Goal: Information Seeking & Learning: Learn about a topic

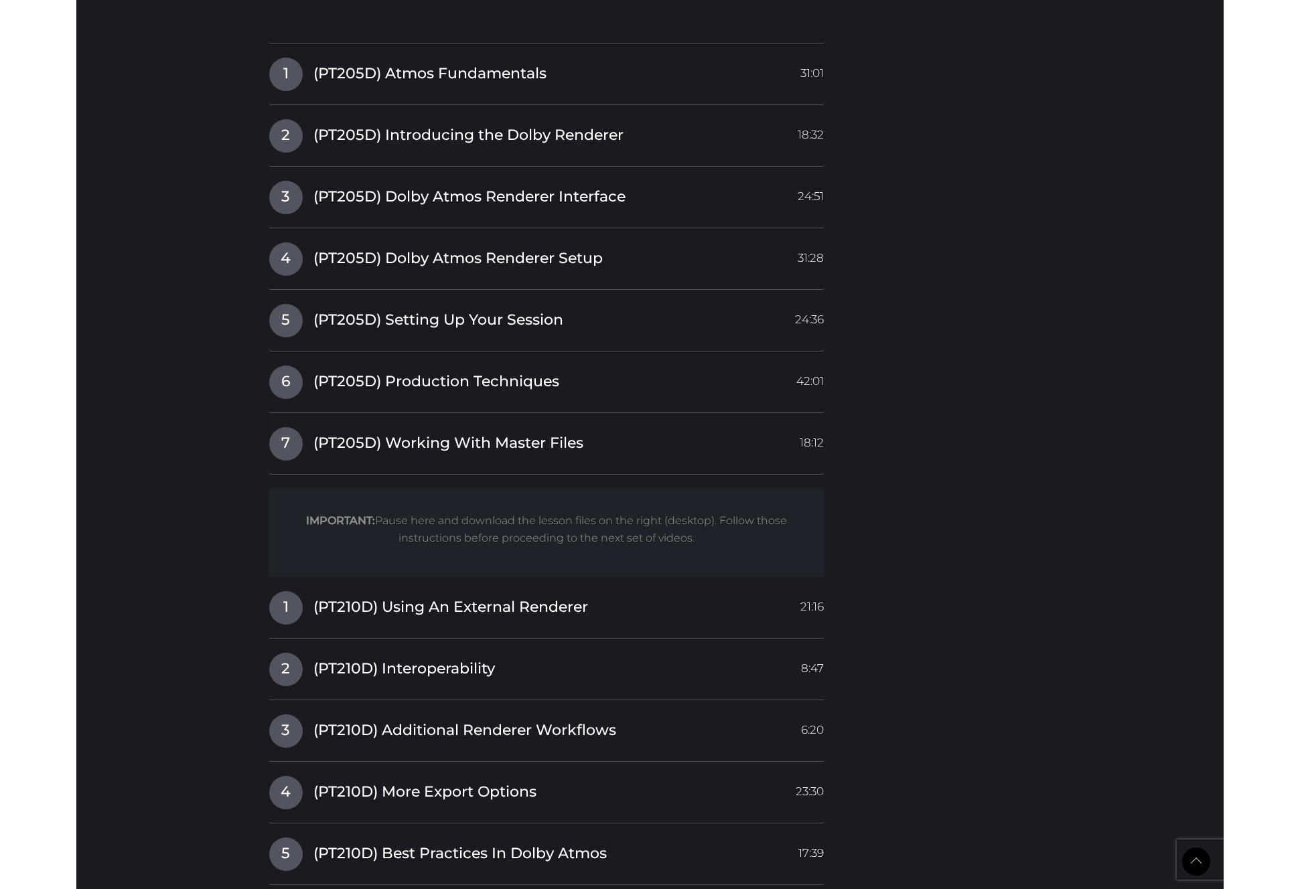
scroll to position [2604, 0]
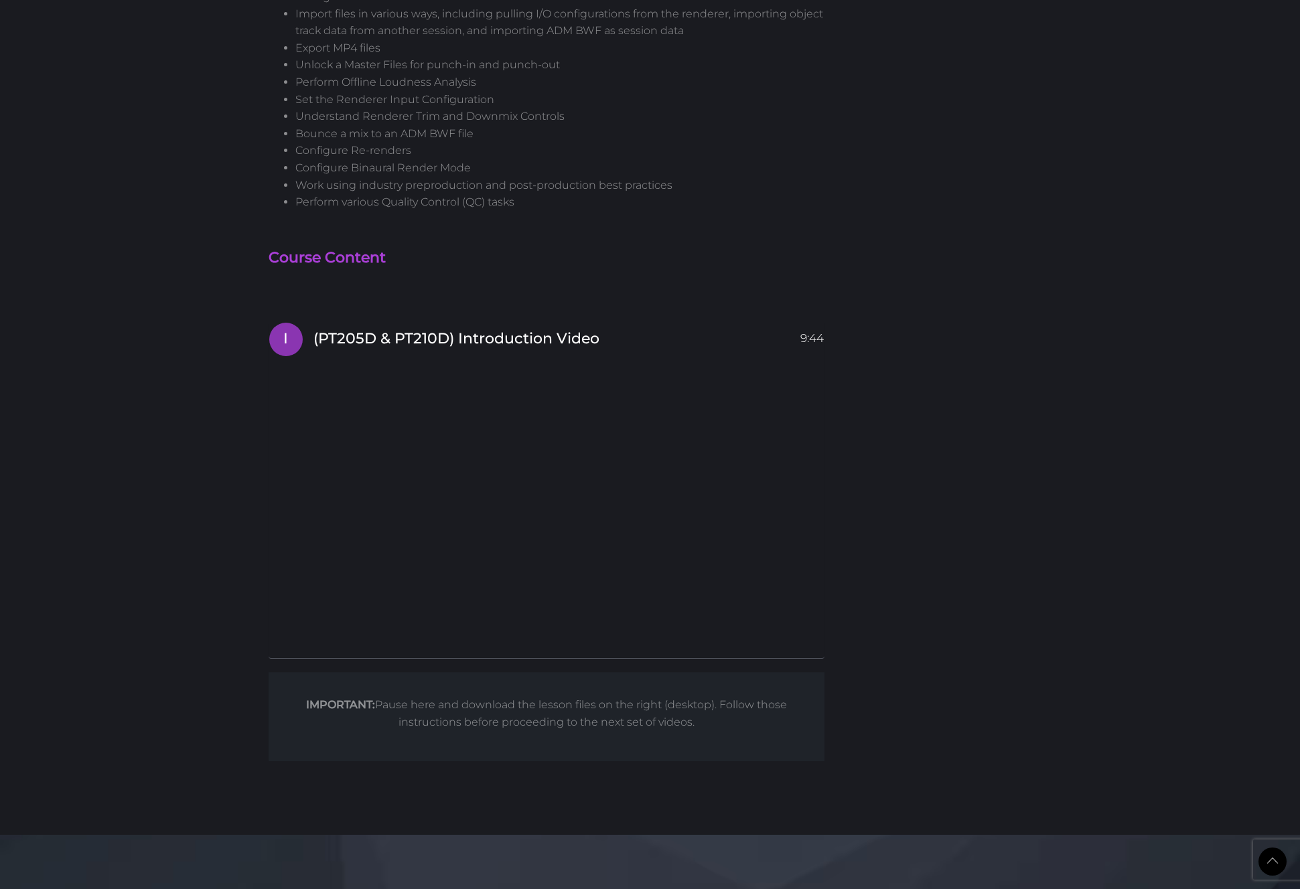
scroll to position [2033, 0]
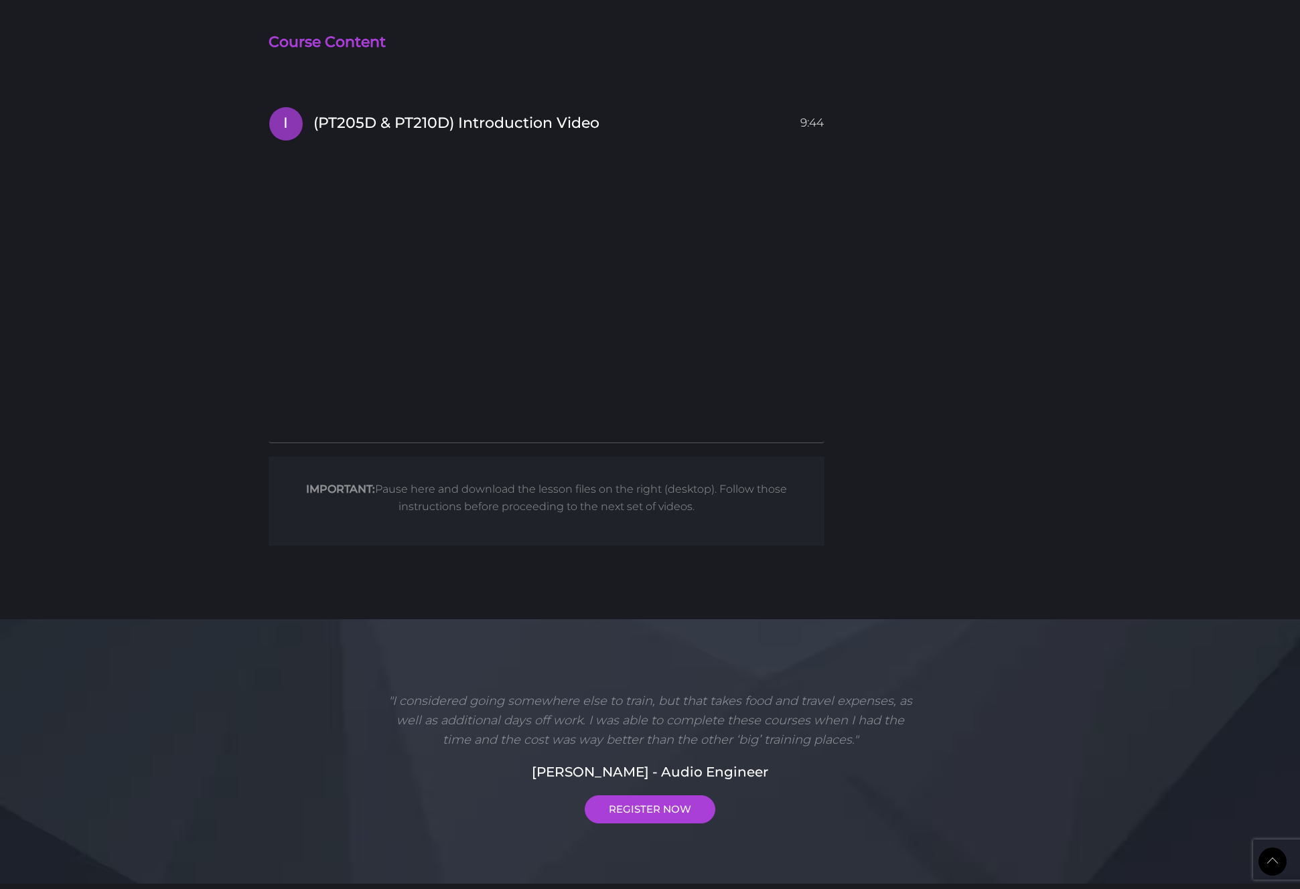
scroll to position [2272, 0]
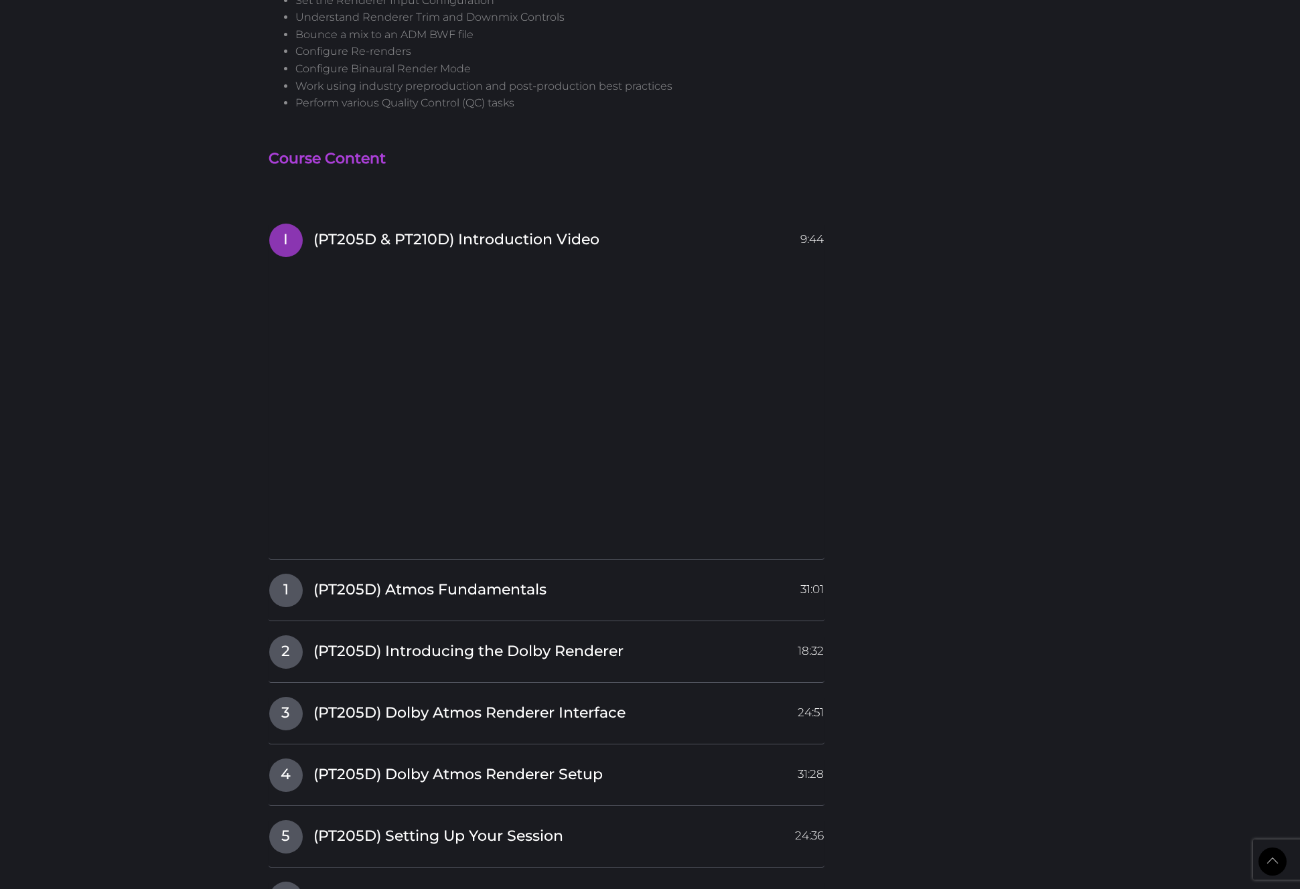
scroll to position [2577, 0]
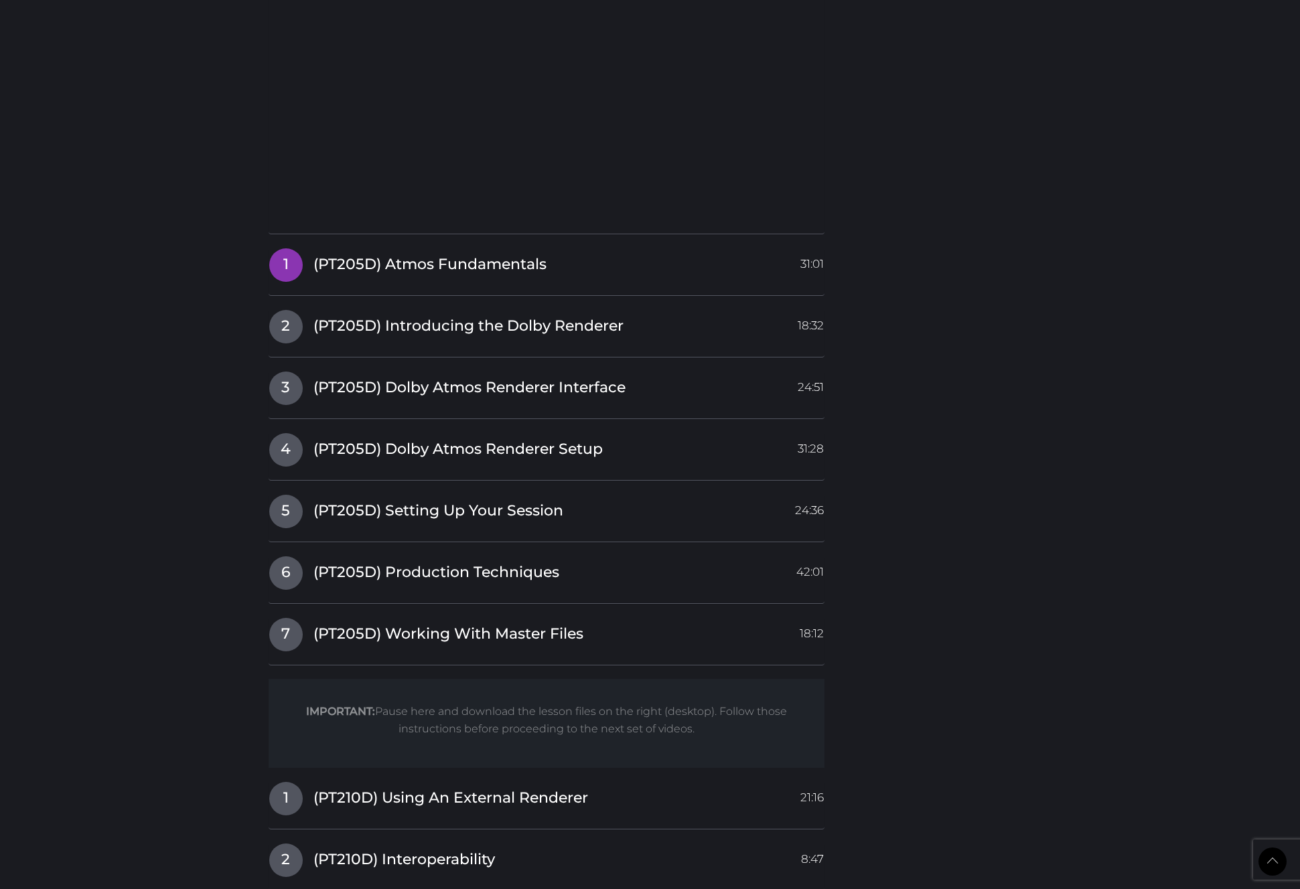
click at [403, 267] on span "(PT205D) Atmos Fundamentals" at bounding box center [429, 264] width 233 height 21
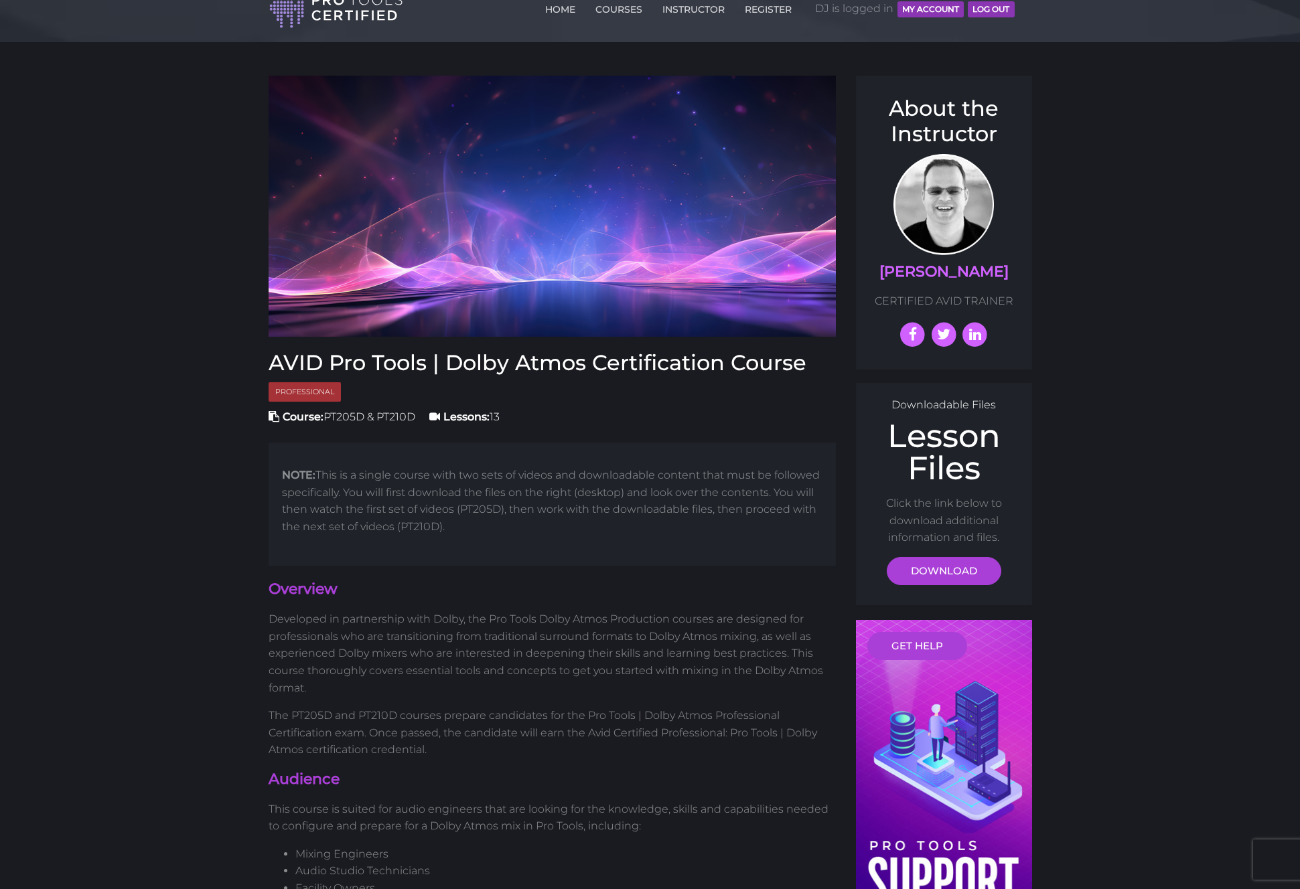
scroll to position [0, 0]
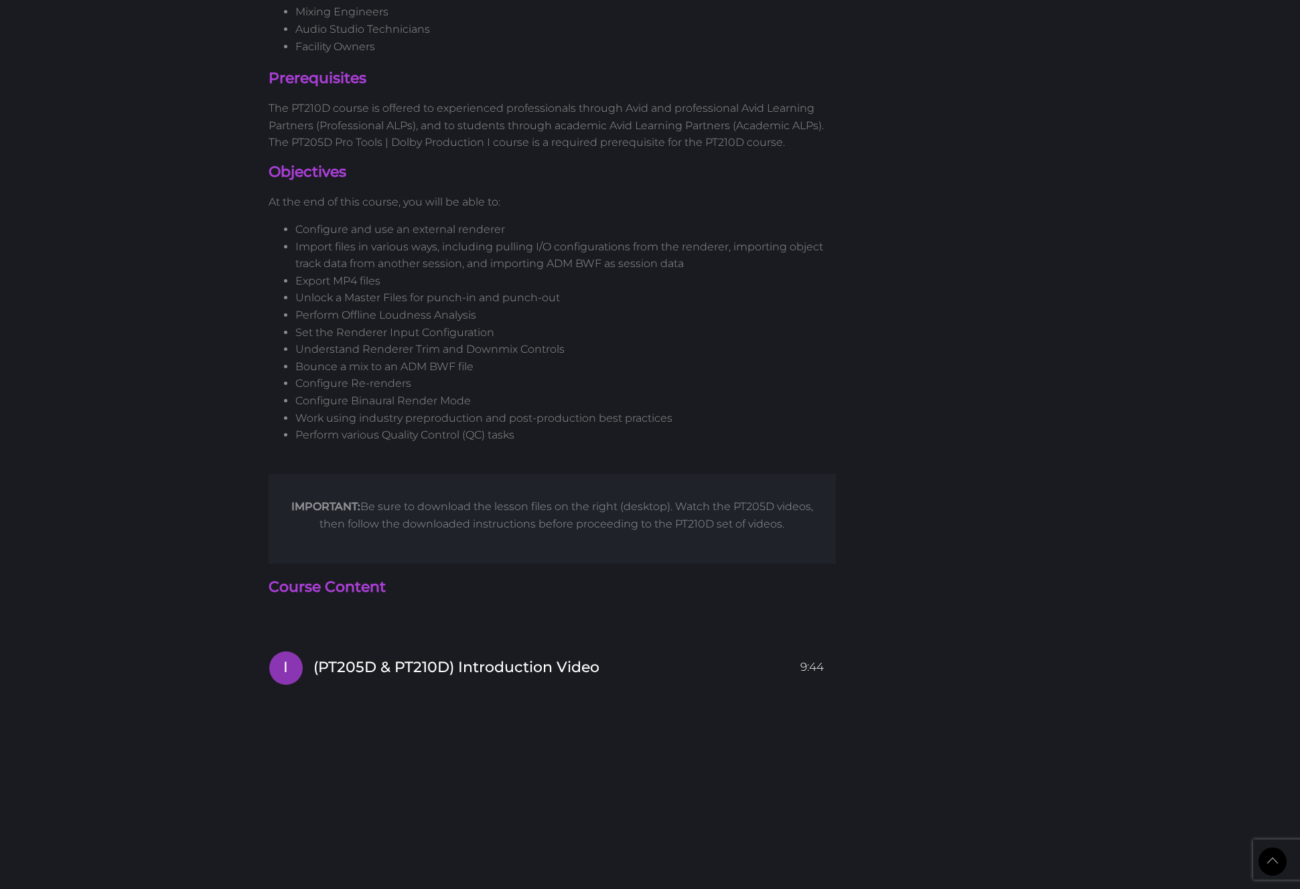
scroll to position [1756, 0]
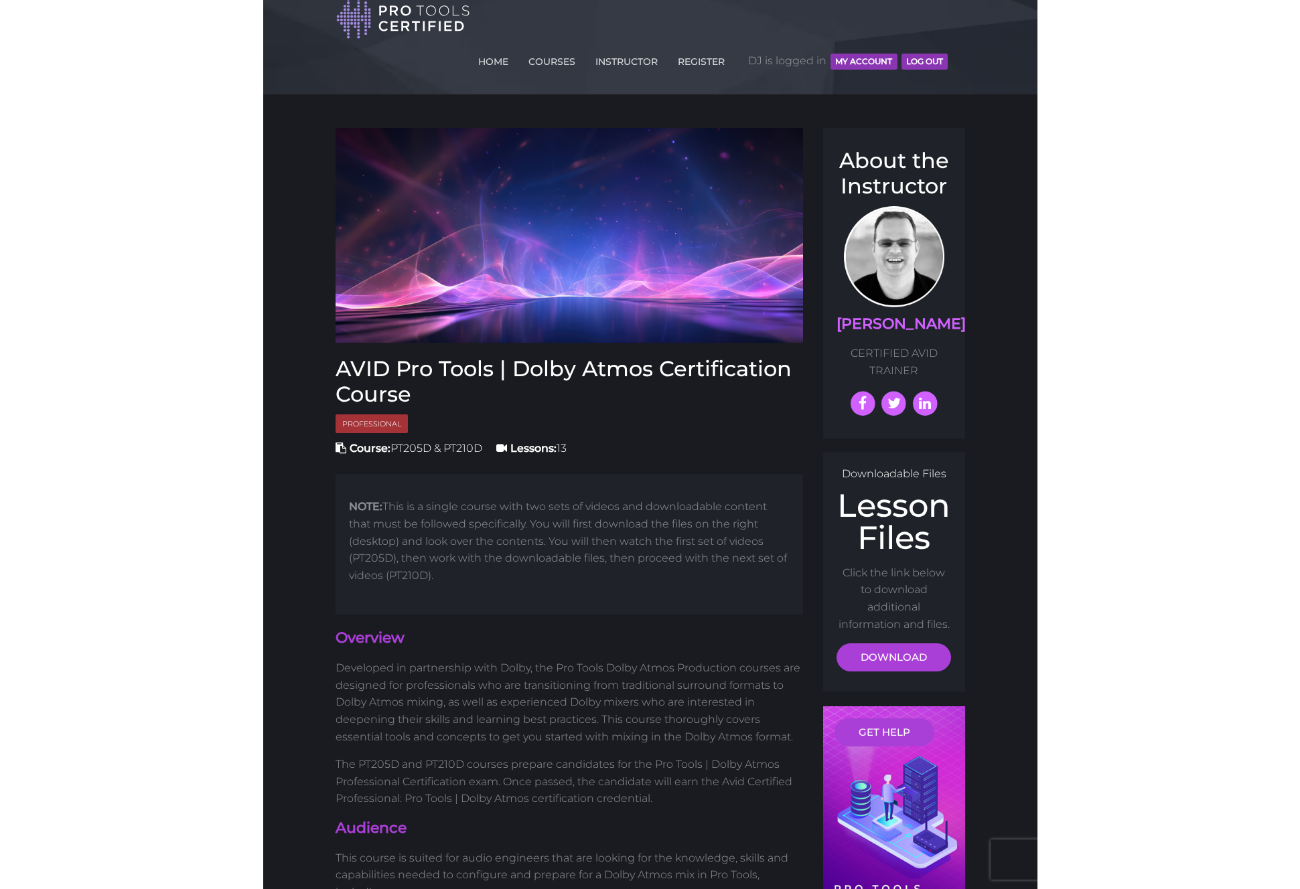
scroll to position [8, 0]
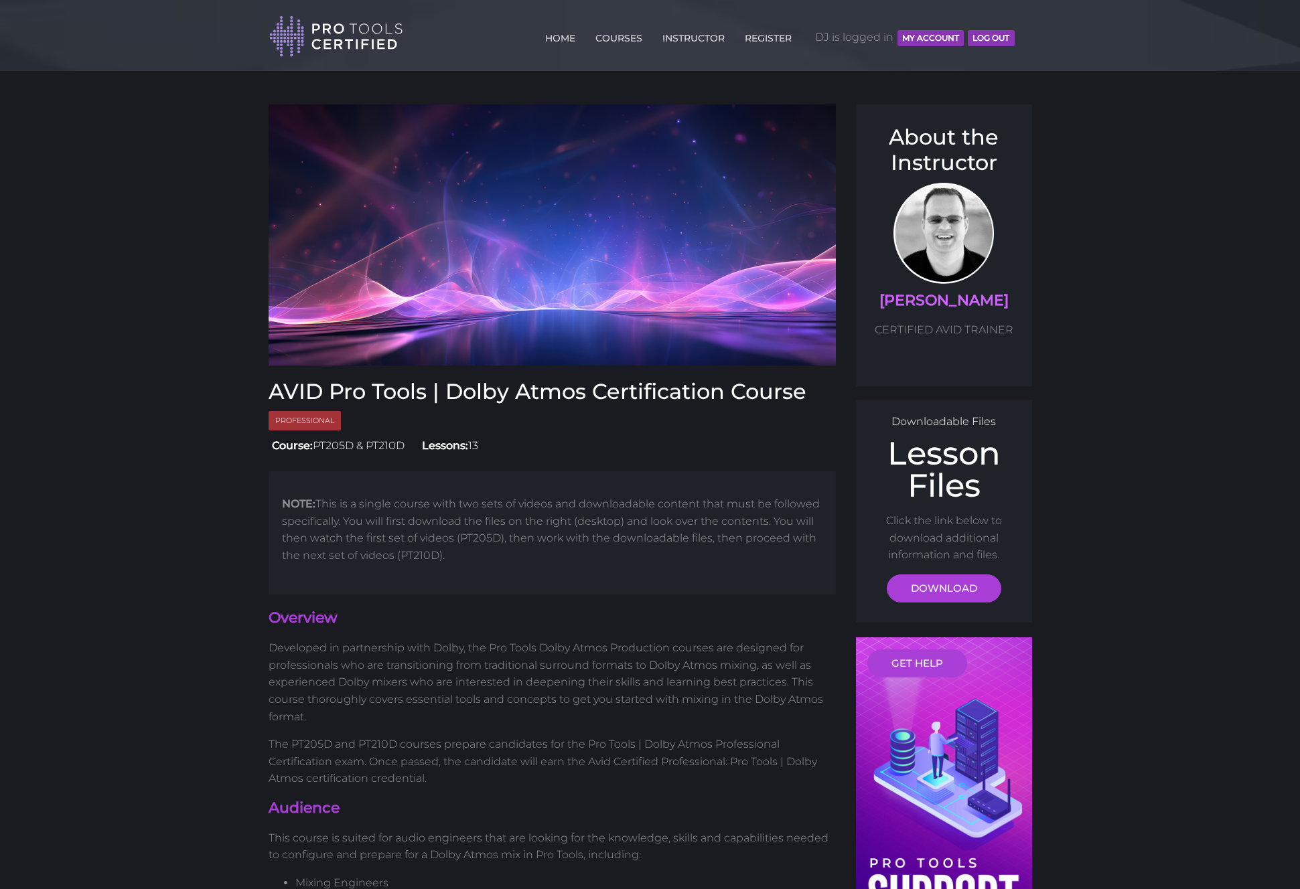
scroll to position [8, 0]
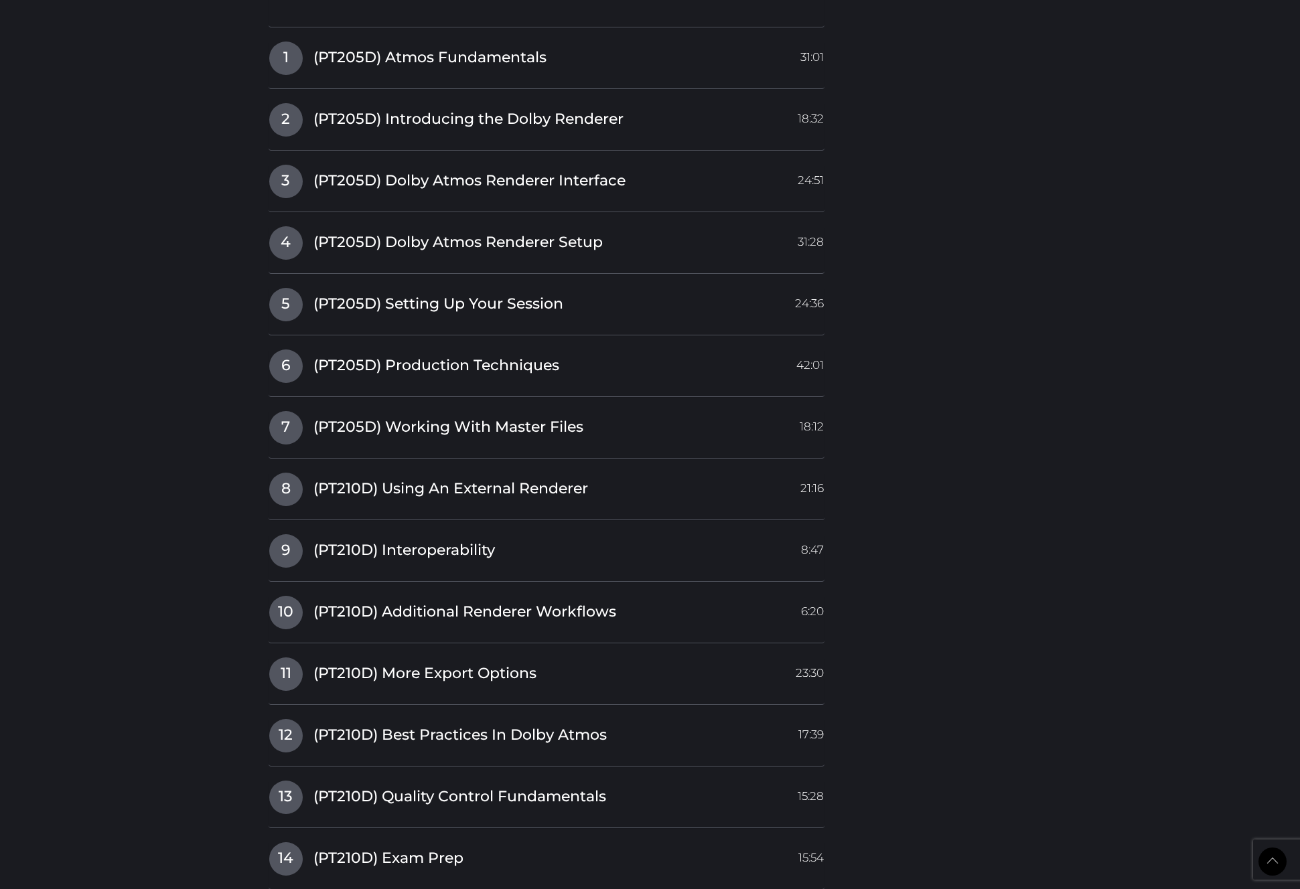
scroll to position [2745, 0]
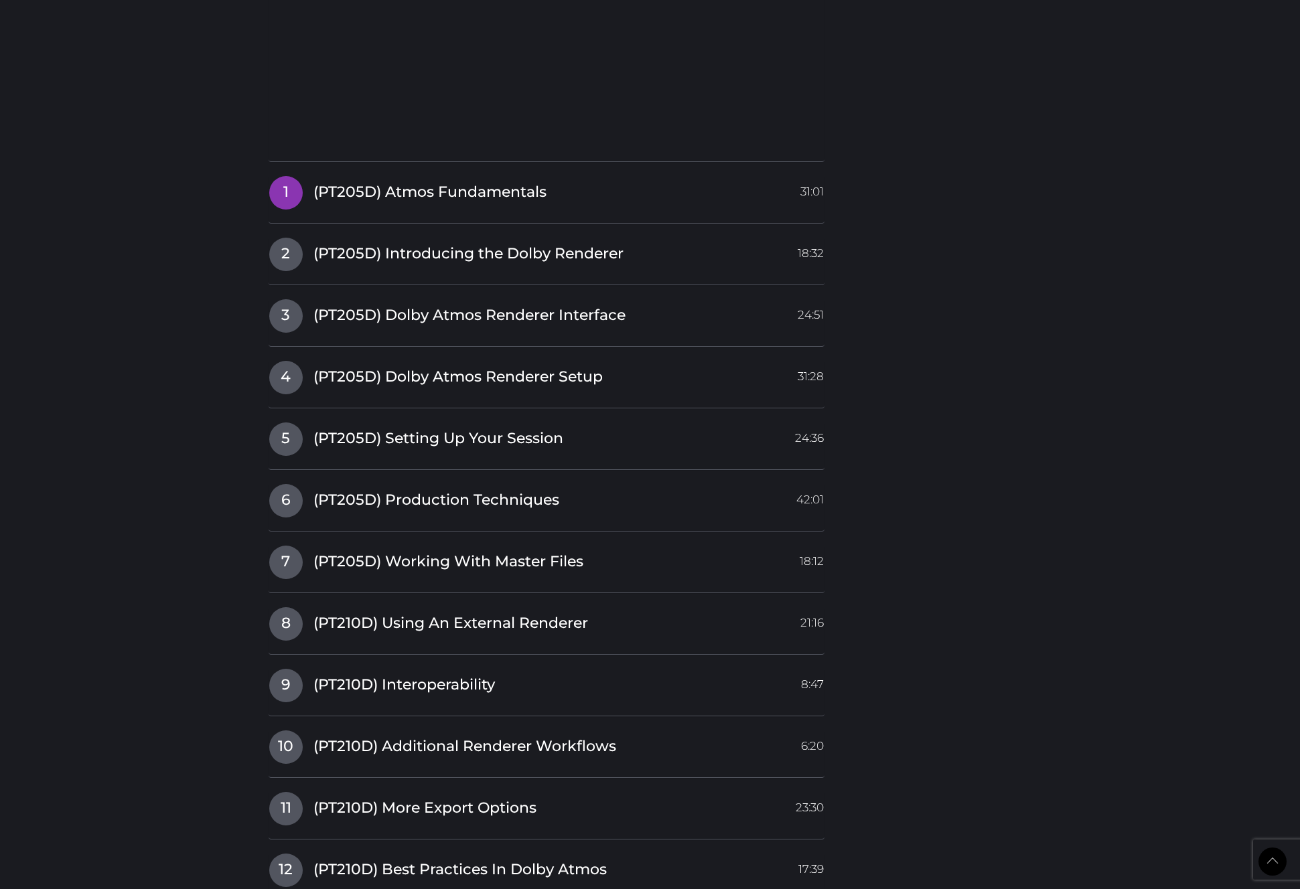
click at [467, 194] on span "(PT205D) Atmos Fundamentals" at bounding box center [429, 192] width 233 height 21
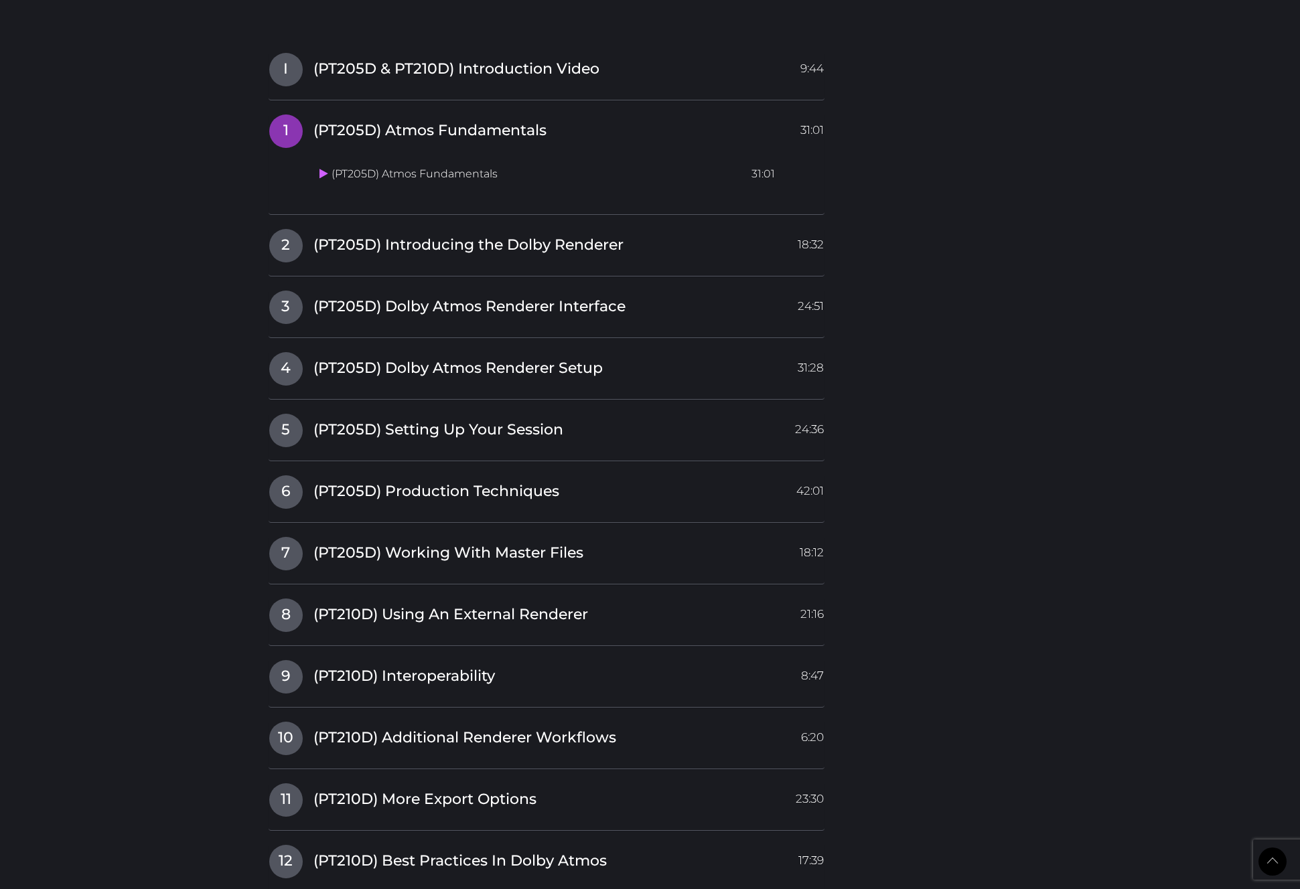
scroll to position [2398, 0]
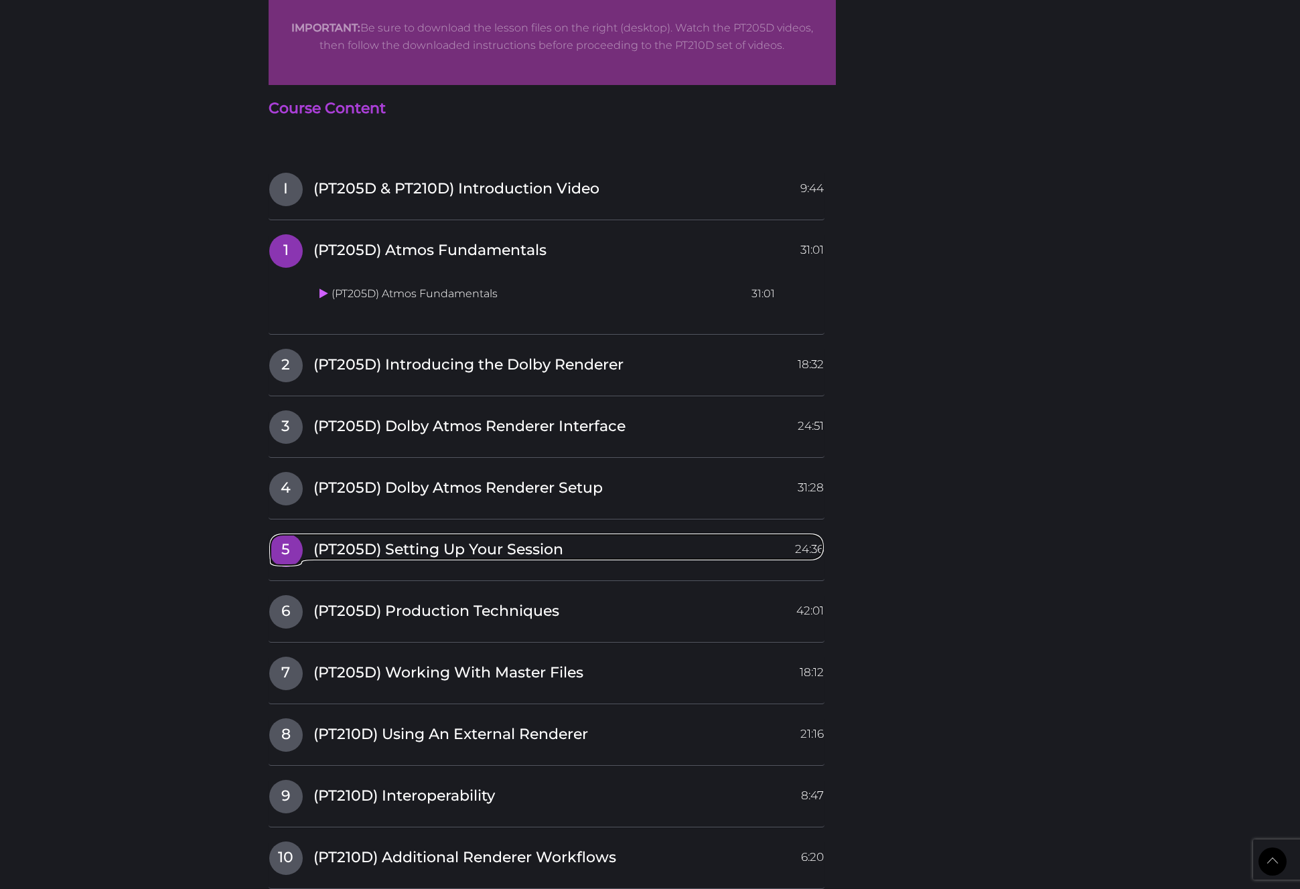
click at [487, 548] on span "(PT205D) Setting Up Your Session" at bounding box center [438, 550] width 250 height 21
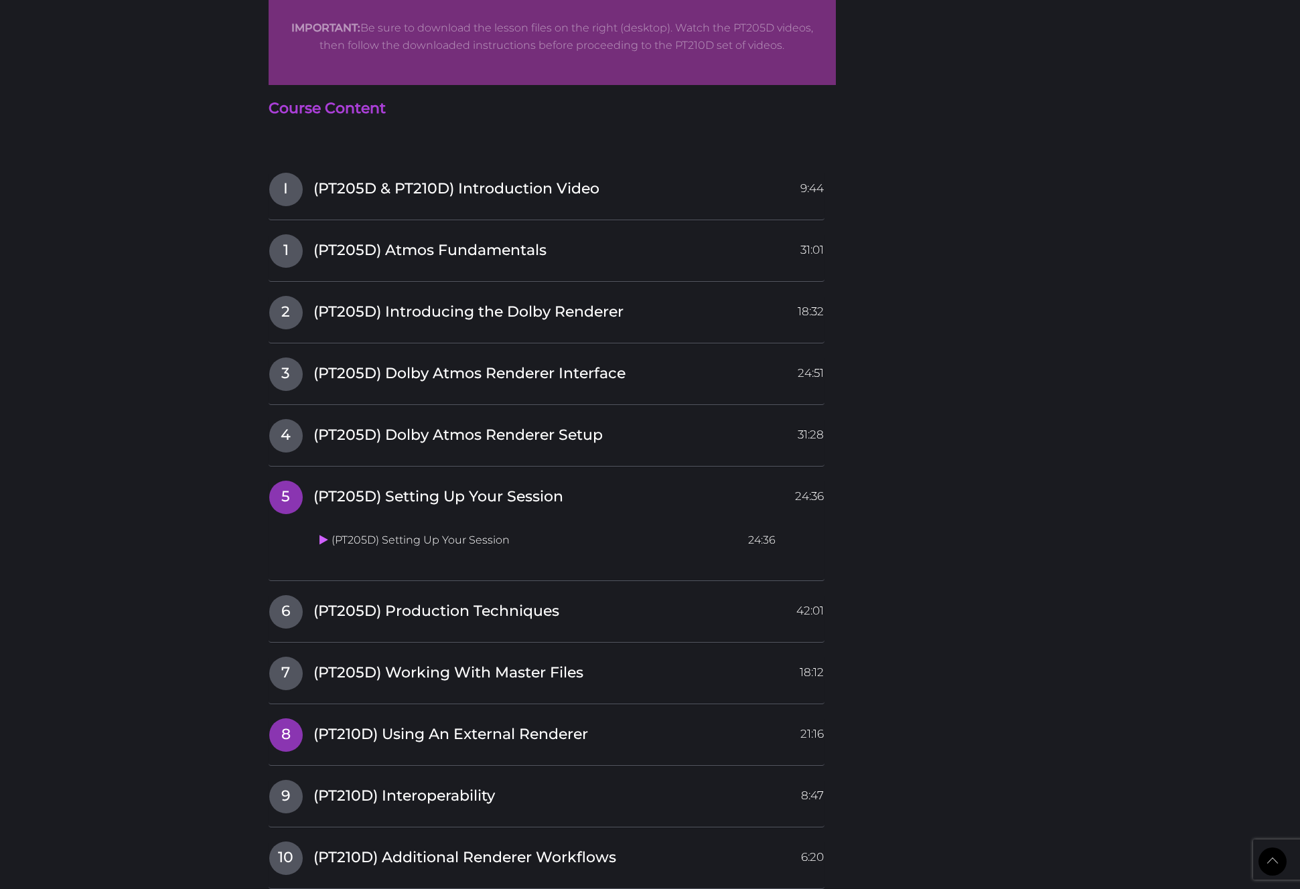
click at [420, 737] on span "(PT210D) Using An External Renderer" at bounding box center [450, 734] width 275 height 21
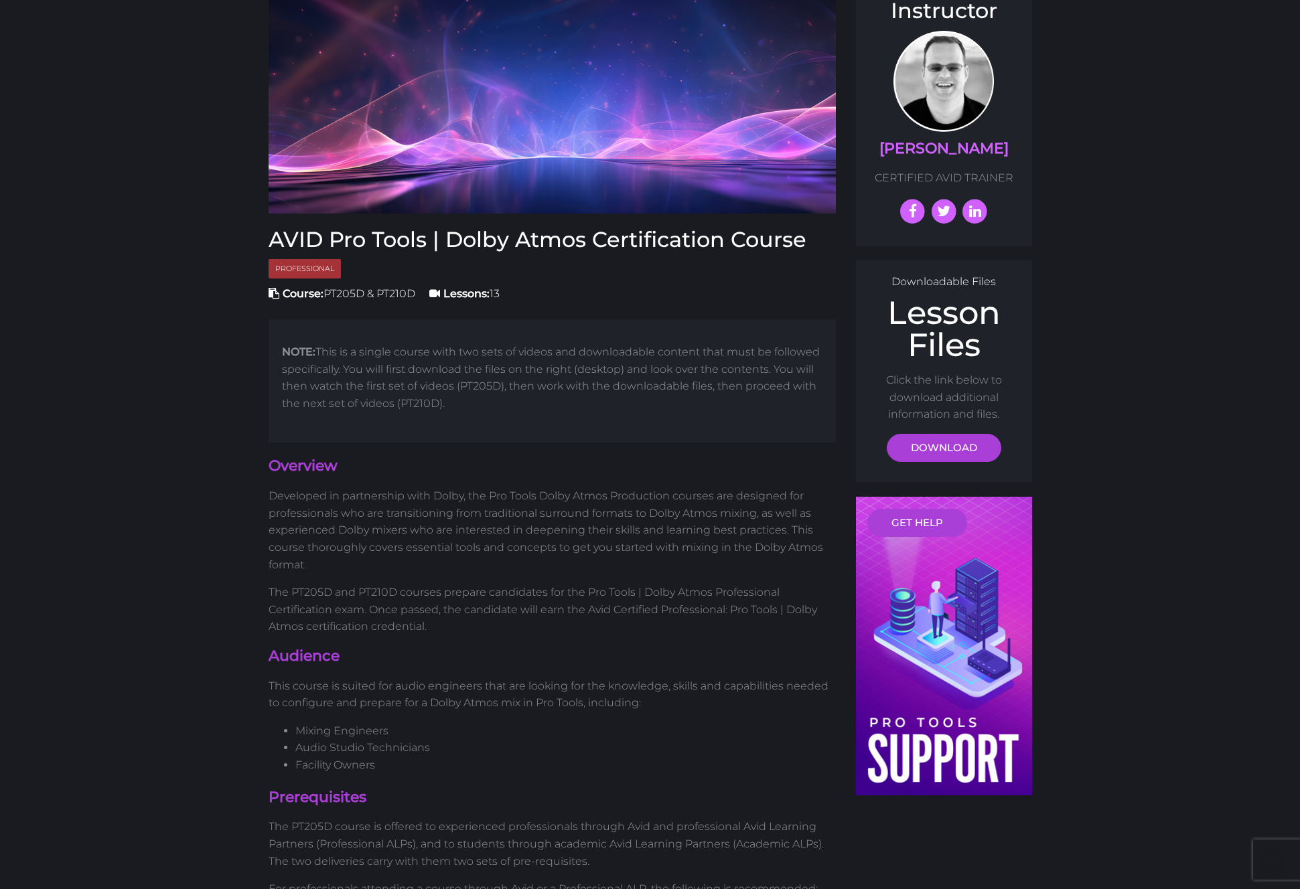
scroll to position [0, 0]
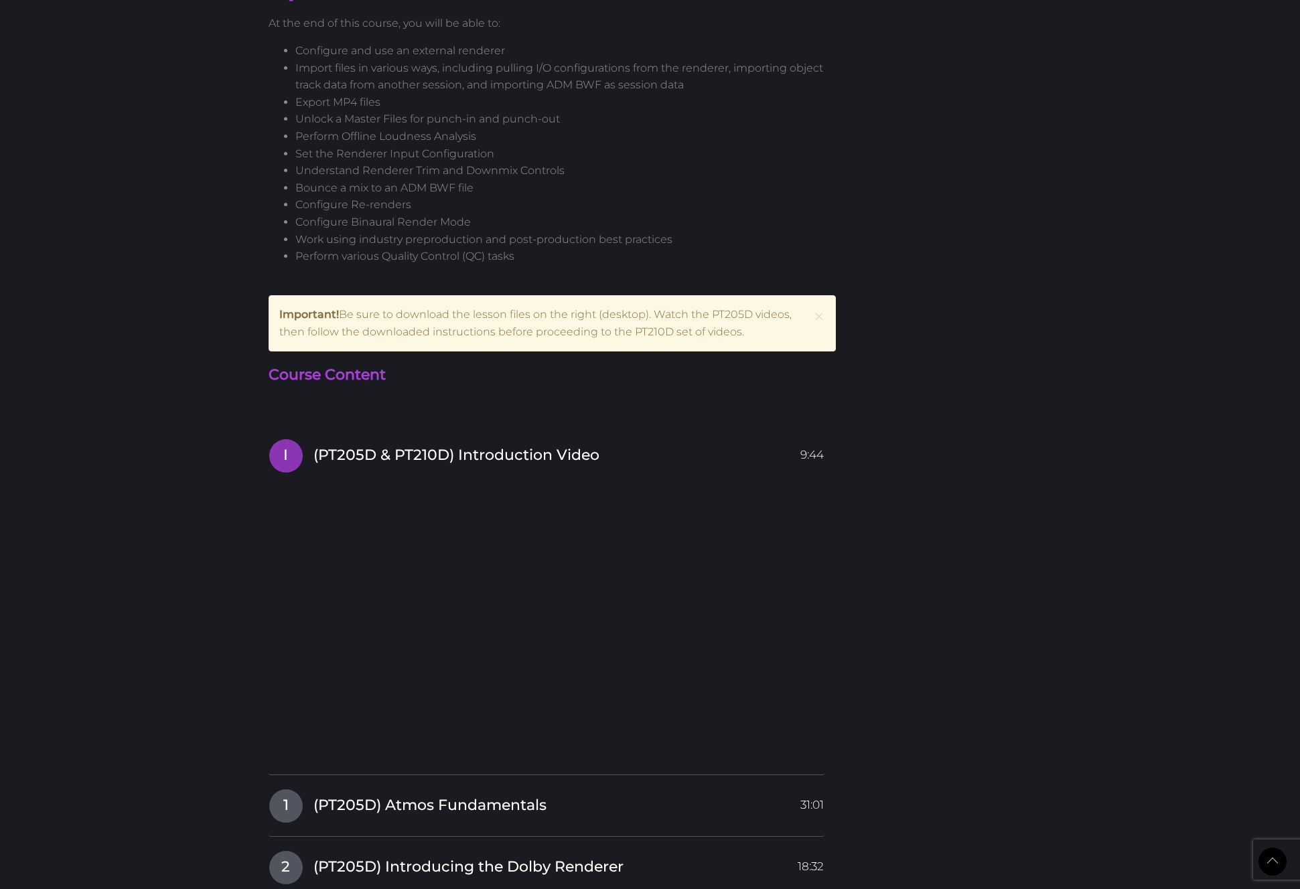
scroll to position [2125, 0]
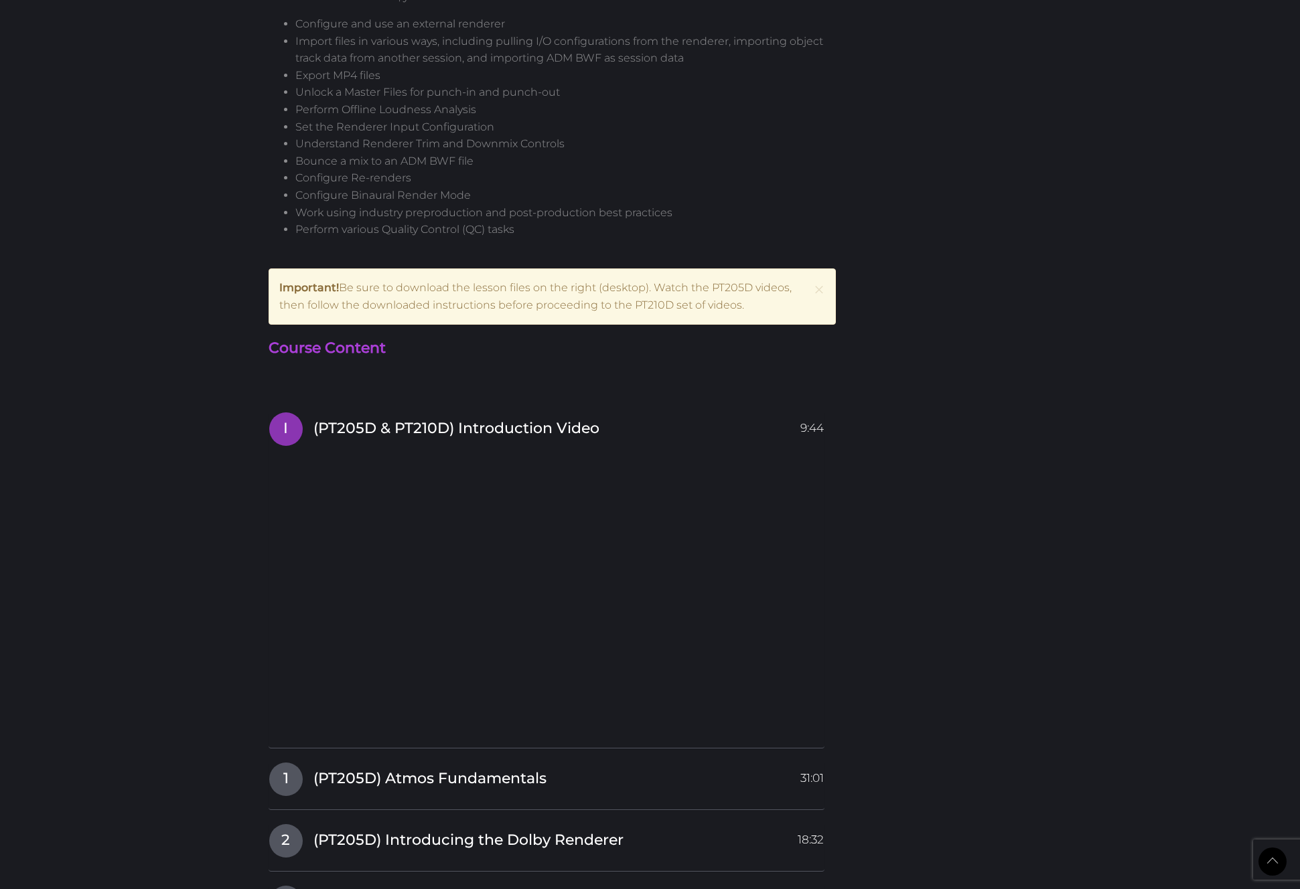
click at [135, 309] on body "Back to Top Toggle navigation HOME COURSES INSTRUCTOR REGISTER DJ is logged in …" at bounding box center [650, 79] width 1300 height 4408
click at [818, 289] on span "×" at bounding box center [818, 289] width 13 height 29
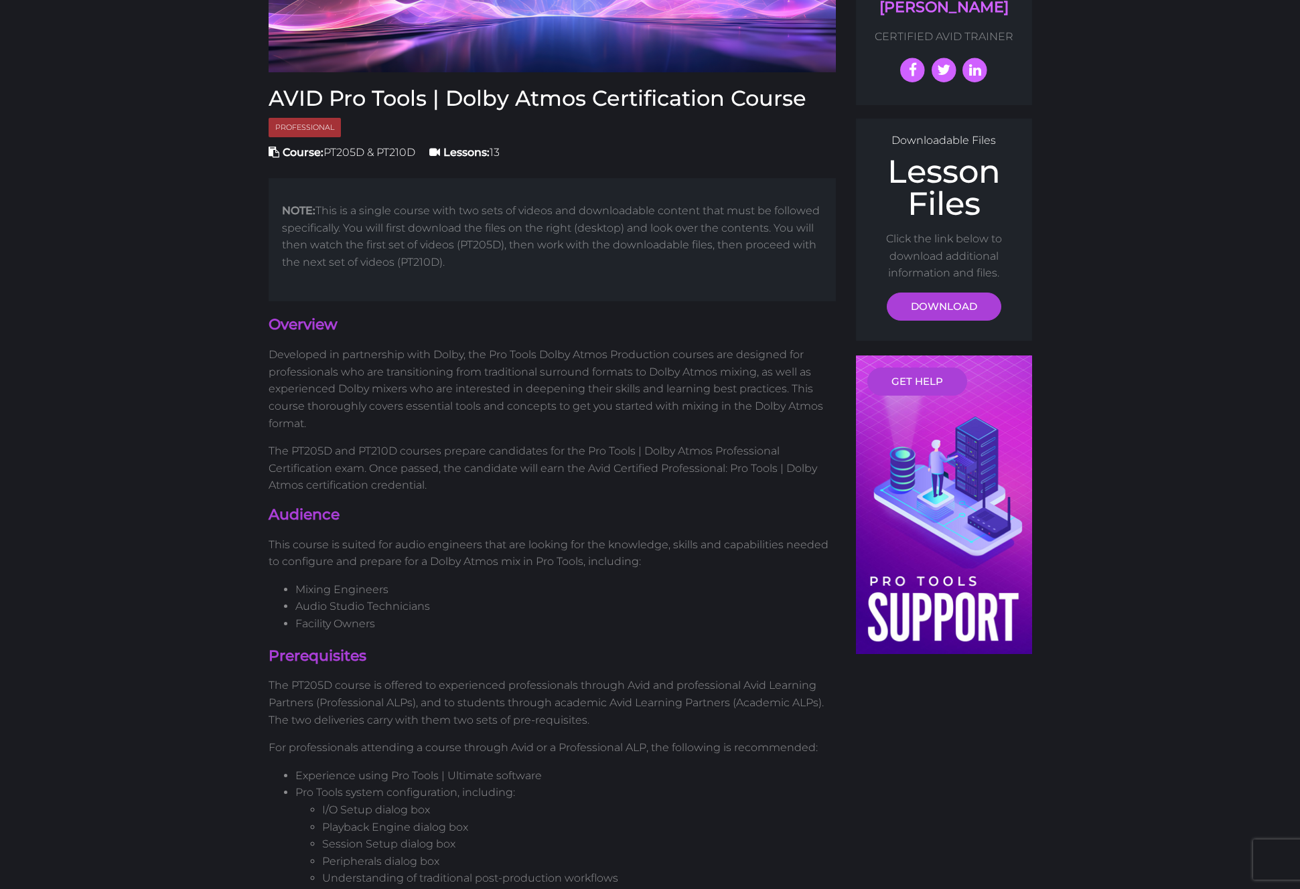
scroll to position [291, 0]
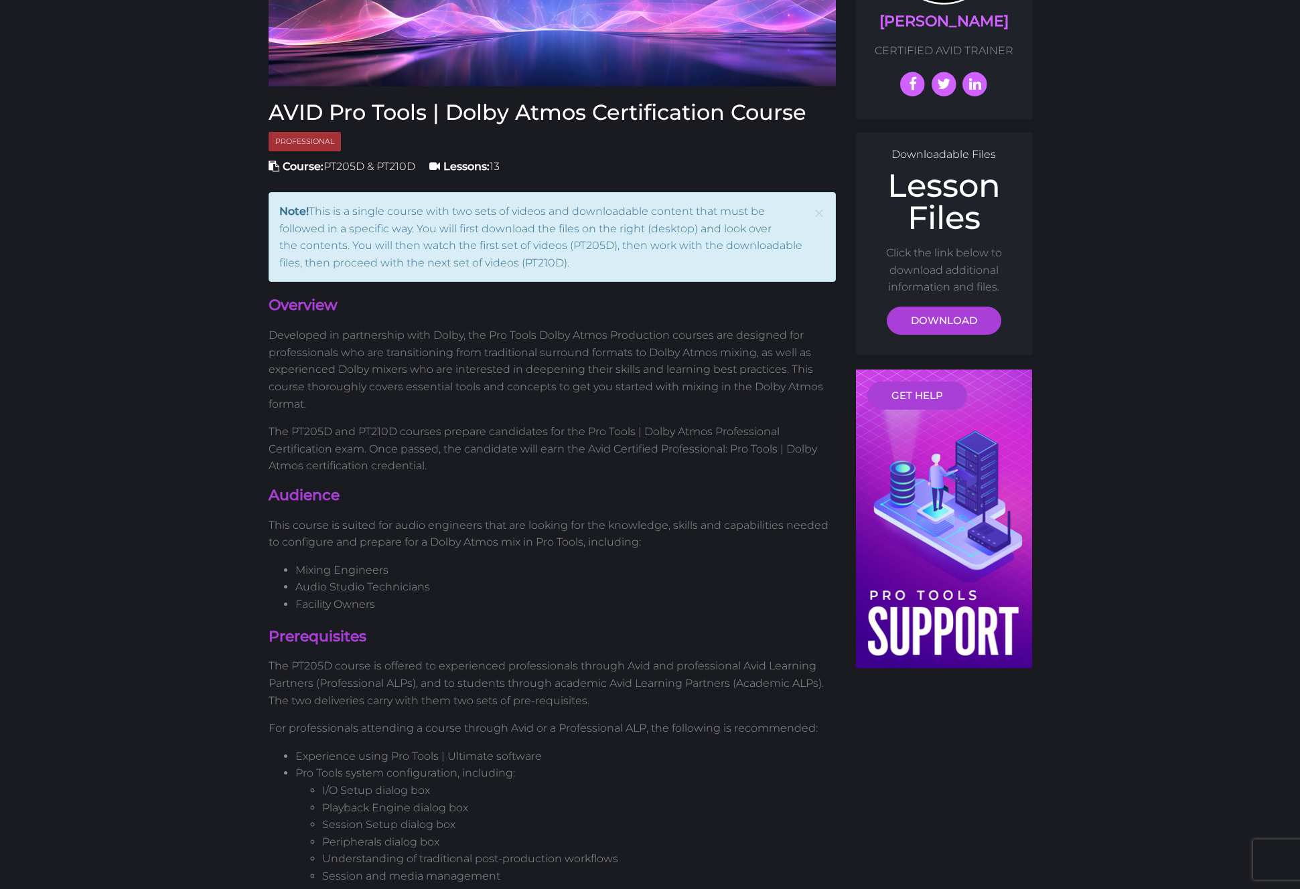
scroll to position [283, 0]
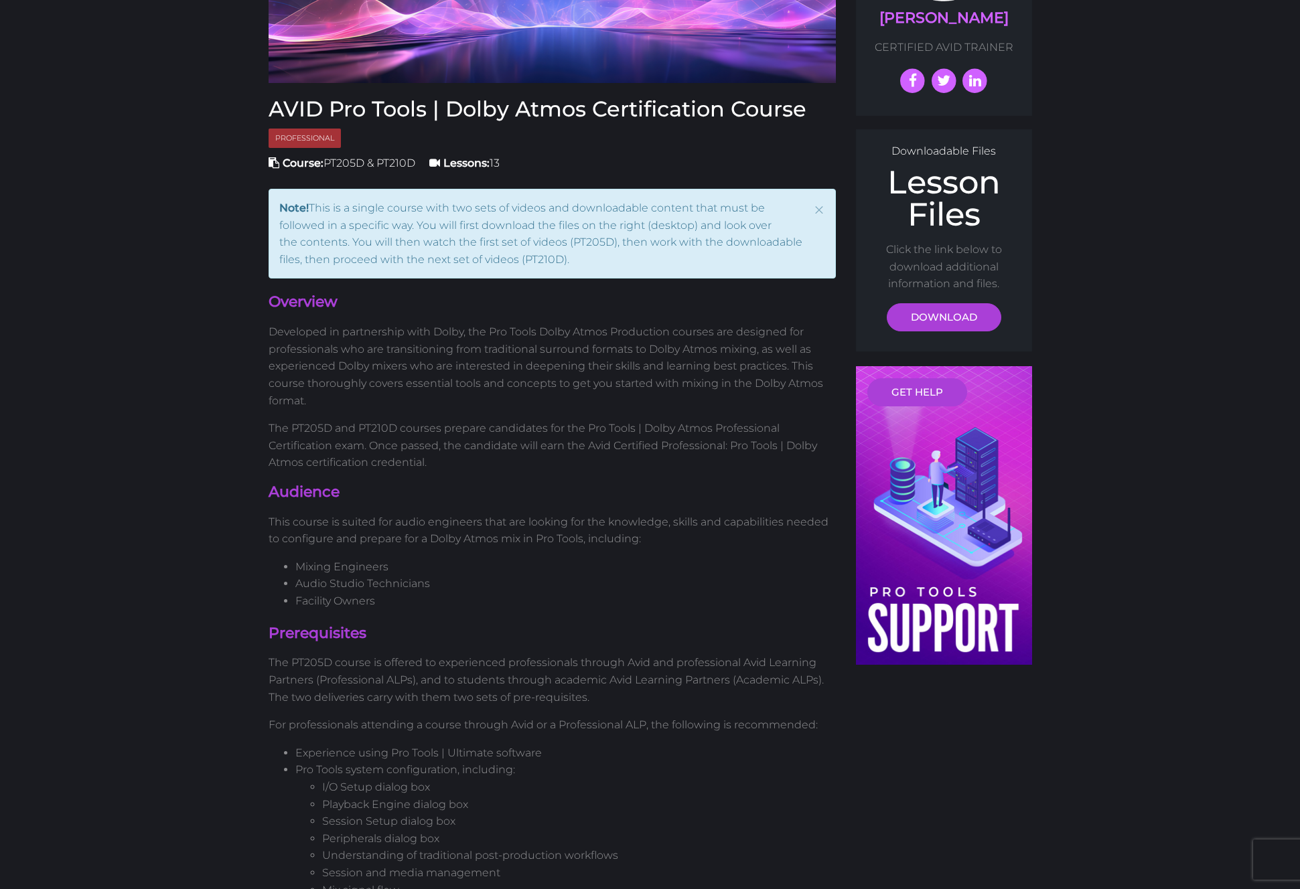
click at [817, 210] on span "×" at bounding box center [818, 210] width 13 height 29
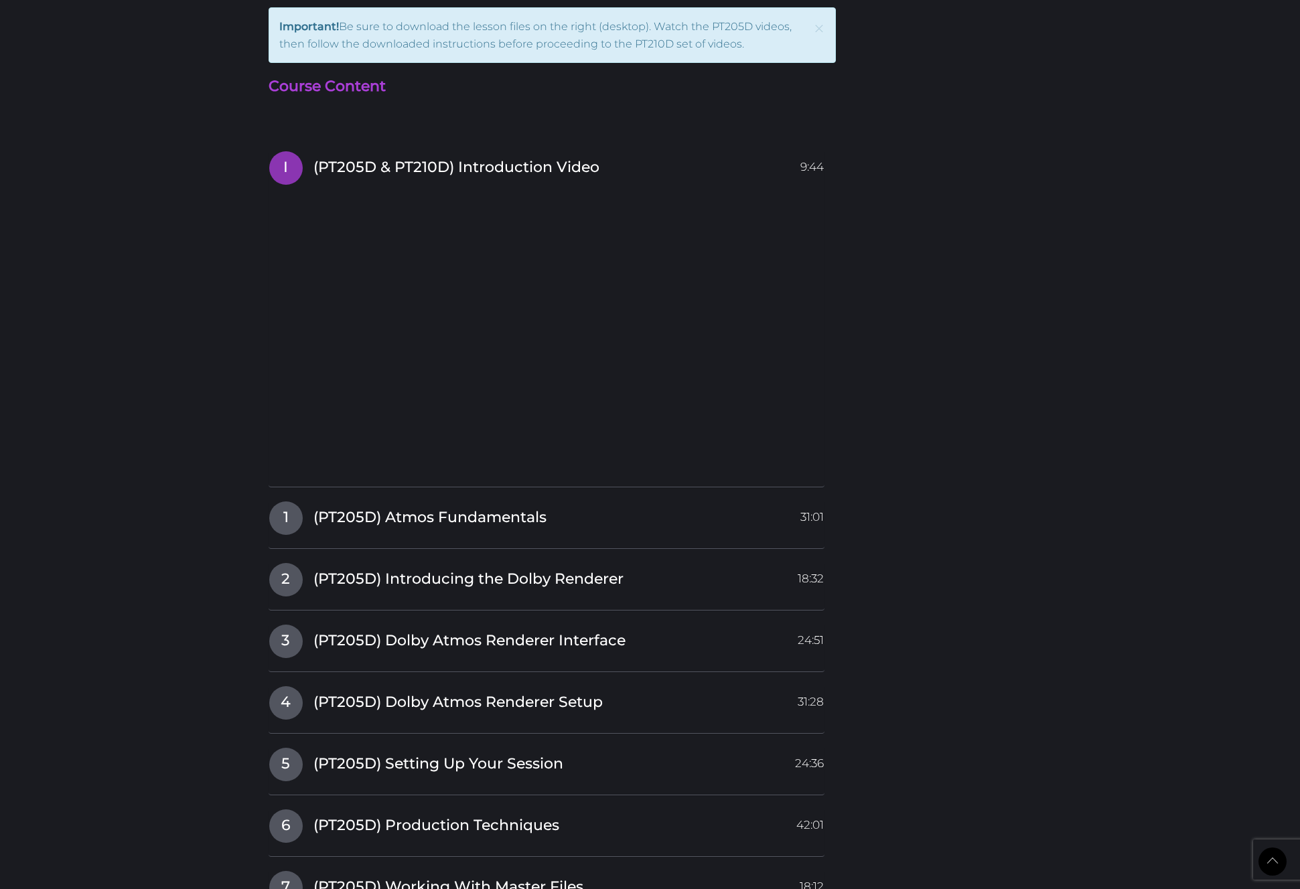
scroll to position [2081, 0]
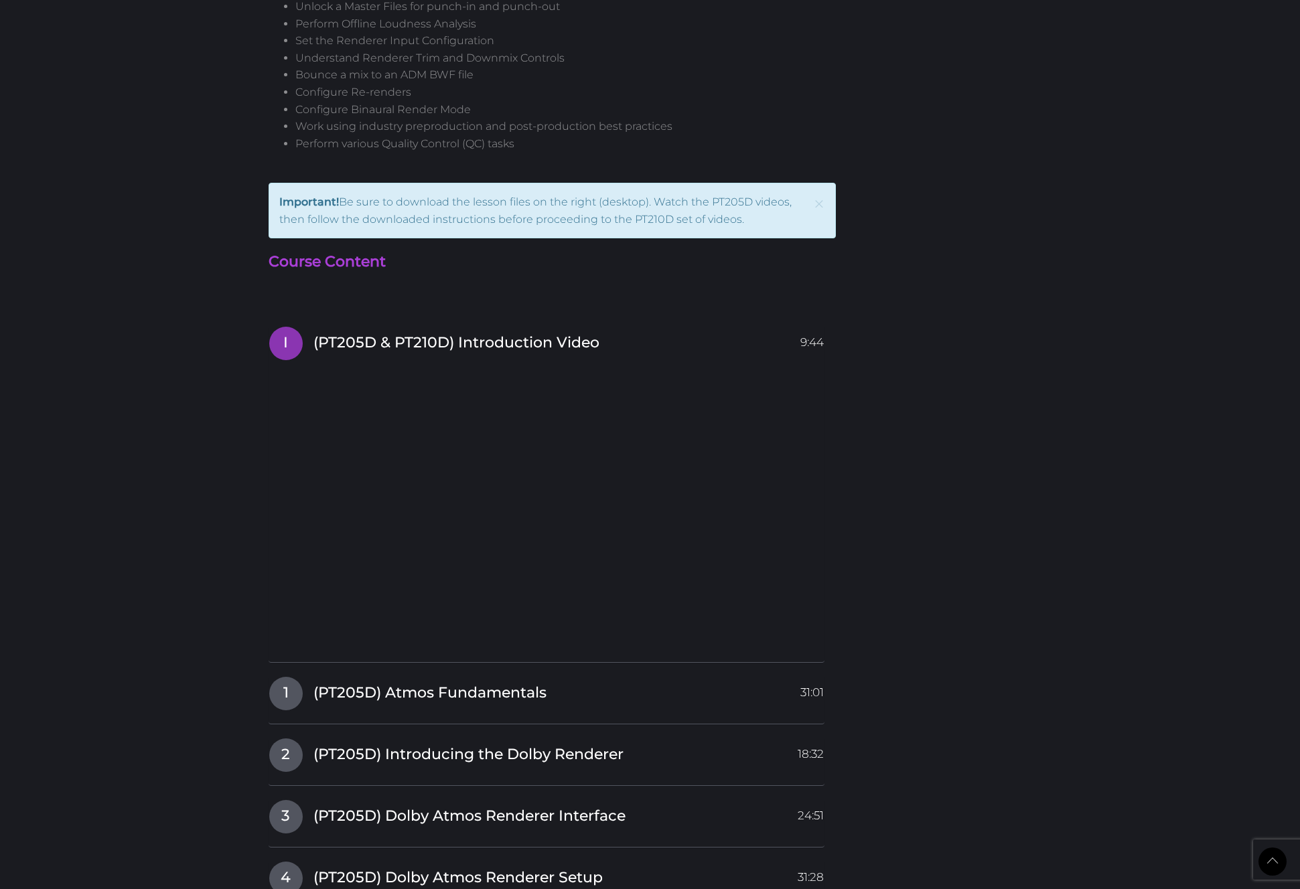
click at [159, 188] on body "Back to Top Toggle navigation HOME COURSES INSTRUCTOR REGISTER DJ is logged in …" at bounding box center [650, 58] width 1300 height 4278
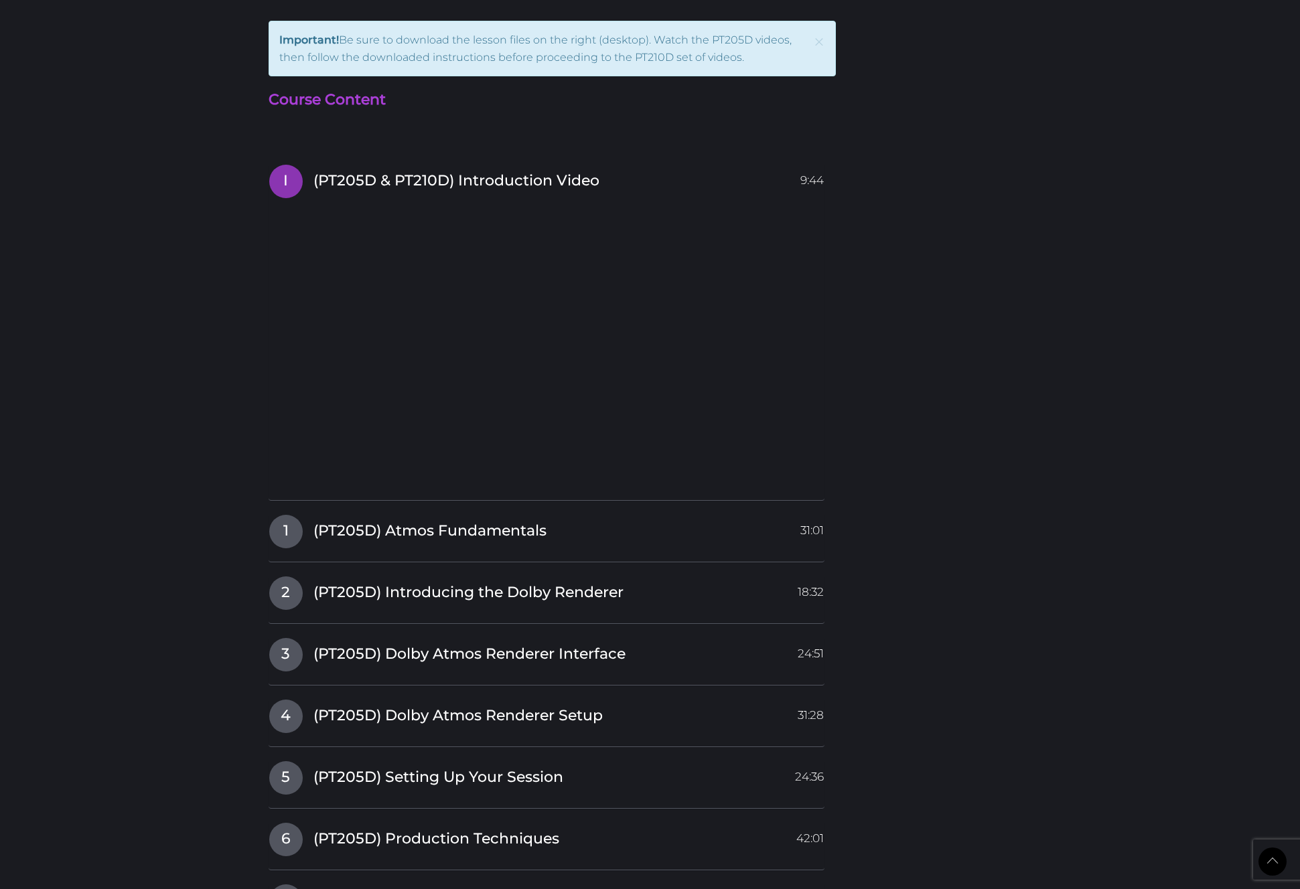
scroll to position [2244, 0]
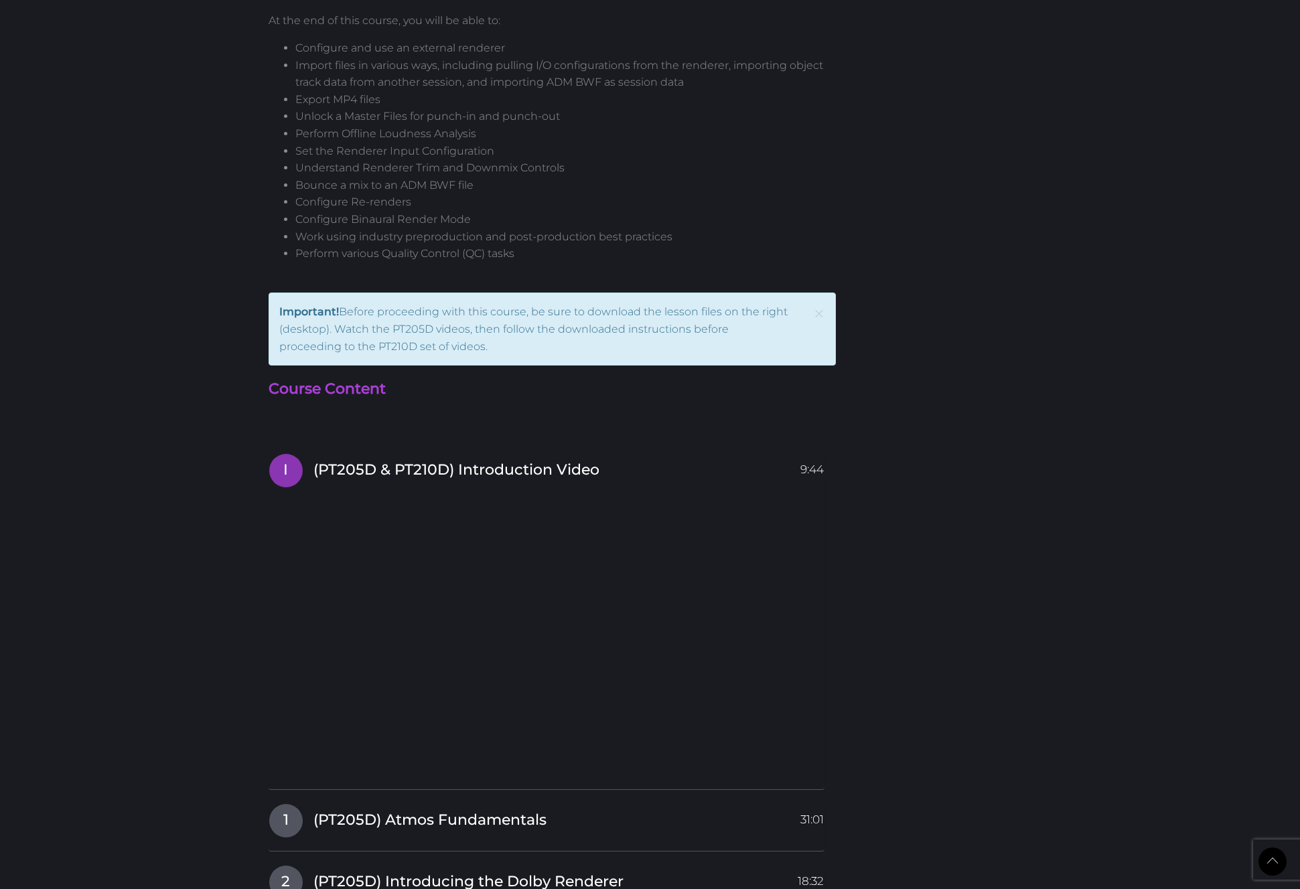
scroll to position [2072, 0]
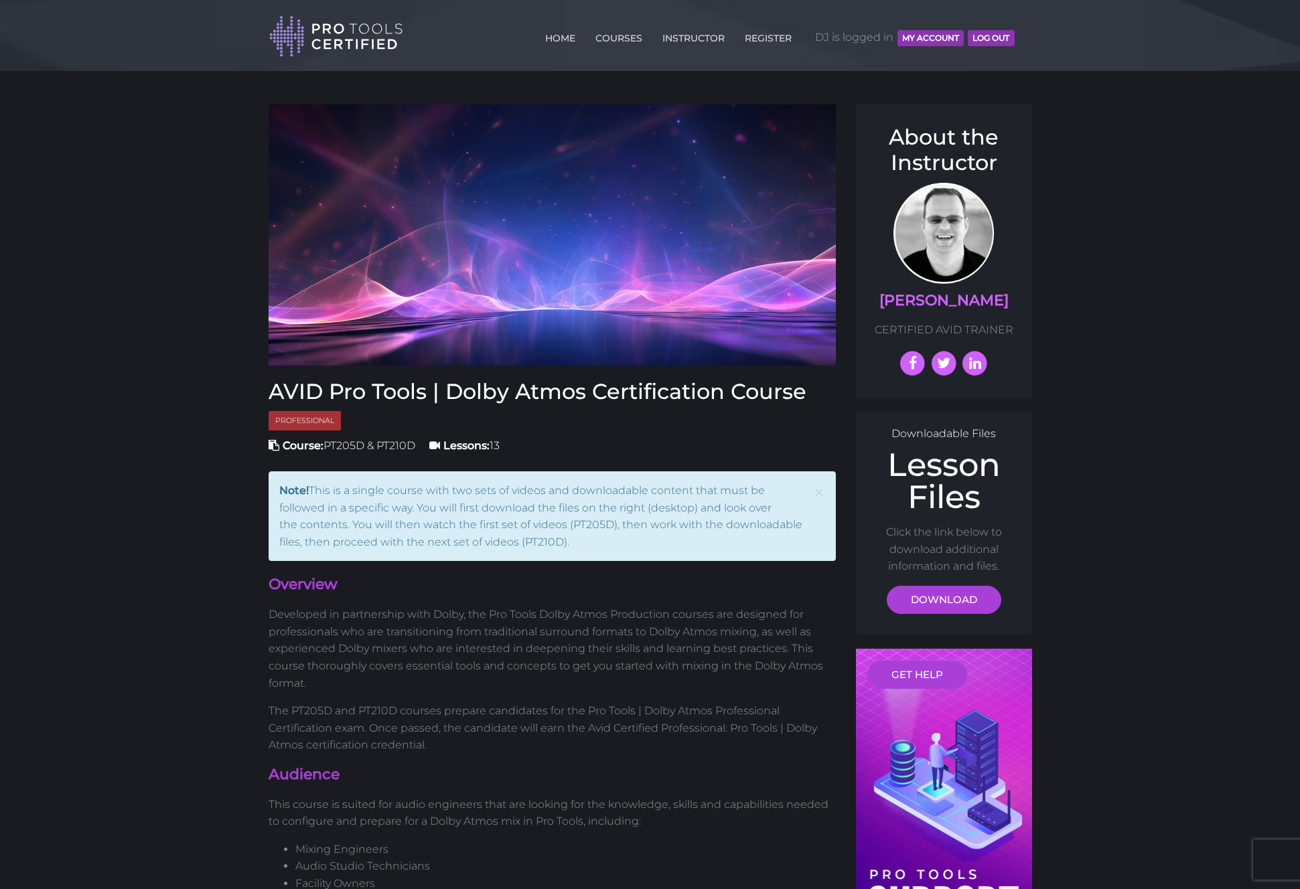
click at [1112, 50] on header "Toggle navigation HOME COURSES INSTRUCTOR REGISTER DJ is logged in MY ACCOUNT L…" at bounding box center [650, 35] width 1300 height 71
click at [1021, 33] on div "HOME COURSES INSTRUCTOR REGISTER DJ is logged in MY ACCOUNT Log Out" at bounding box center [646, 34] width 755 height 47
click at [1019, 32] on div "HOME COURSES INSTRUCTOR REGISTER DJ is logged in MY ACCOUNT Log Out" at bounding box center [646, 34] width 755 height 47
